Goal: Use online tool/utility

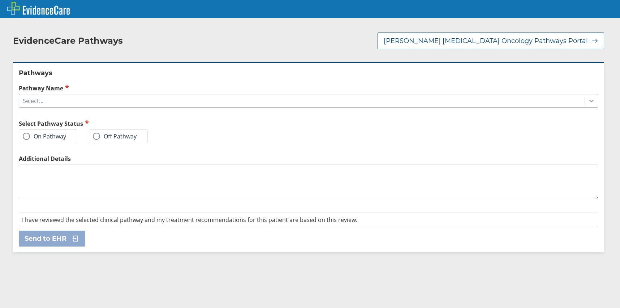
click at [588, 99] on icon at bounding box center [591, 100] width 7 height 7
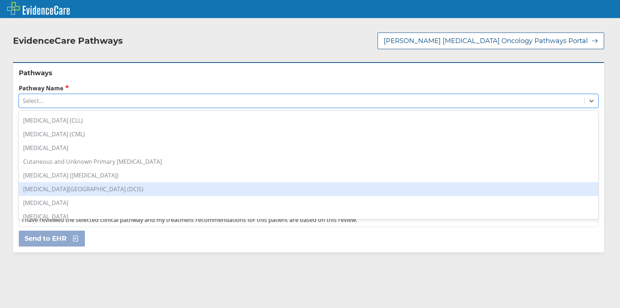
scroll to position [145, 0]
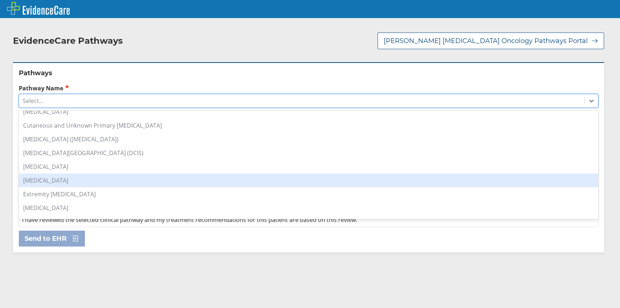
click at [54, 180] on div "[MEDICAL_DATA]" at bounding box center [309, 181] width 580 height 14
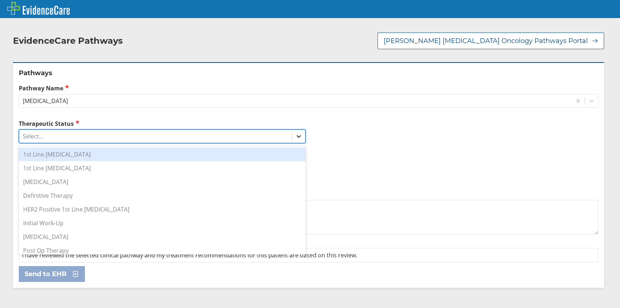
drag, startPoint x: 298, startPoint y: 136, endPoint x: 294, endPoint y: 137, distance: 3.8
click at [296, 137] on icon at bounding box center [298, 136] width 7 height 7
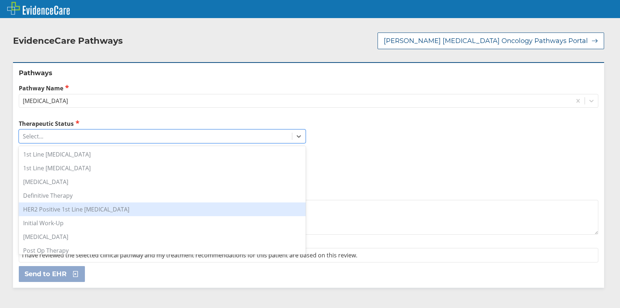
click at [51, 209] on div "HER2 Positive 1st Line [MEDICAL_DATA]" at bounding box center [162, 209] width 287 height 14
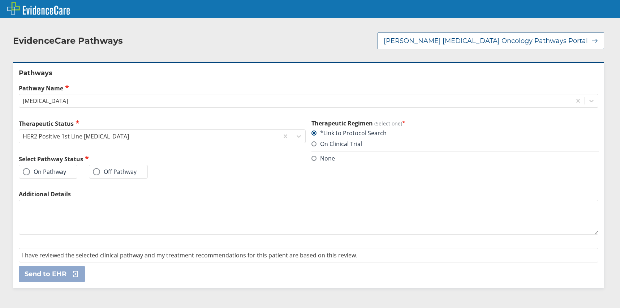
click at [55, 173] on label "On Pathway" at bounding box center [44, 171] width 43 height 7
click at [0, 0] on input "On Pathway" at bounding box center [0, 0] width 0 height 0
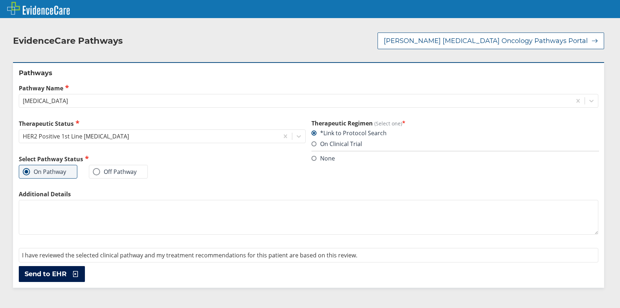
click at [62, 276] on span "Send to EHR" at bounding box center [46, 274] width 42 height 9
